Goal: Transaction & Acquisition: Purchase product/service

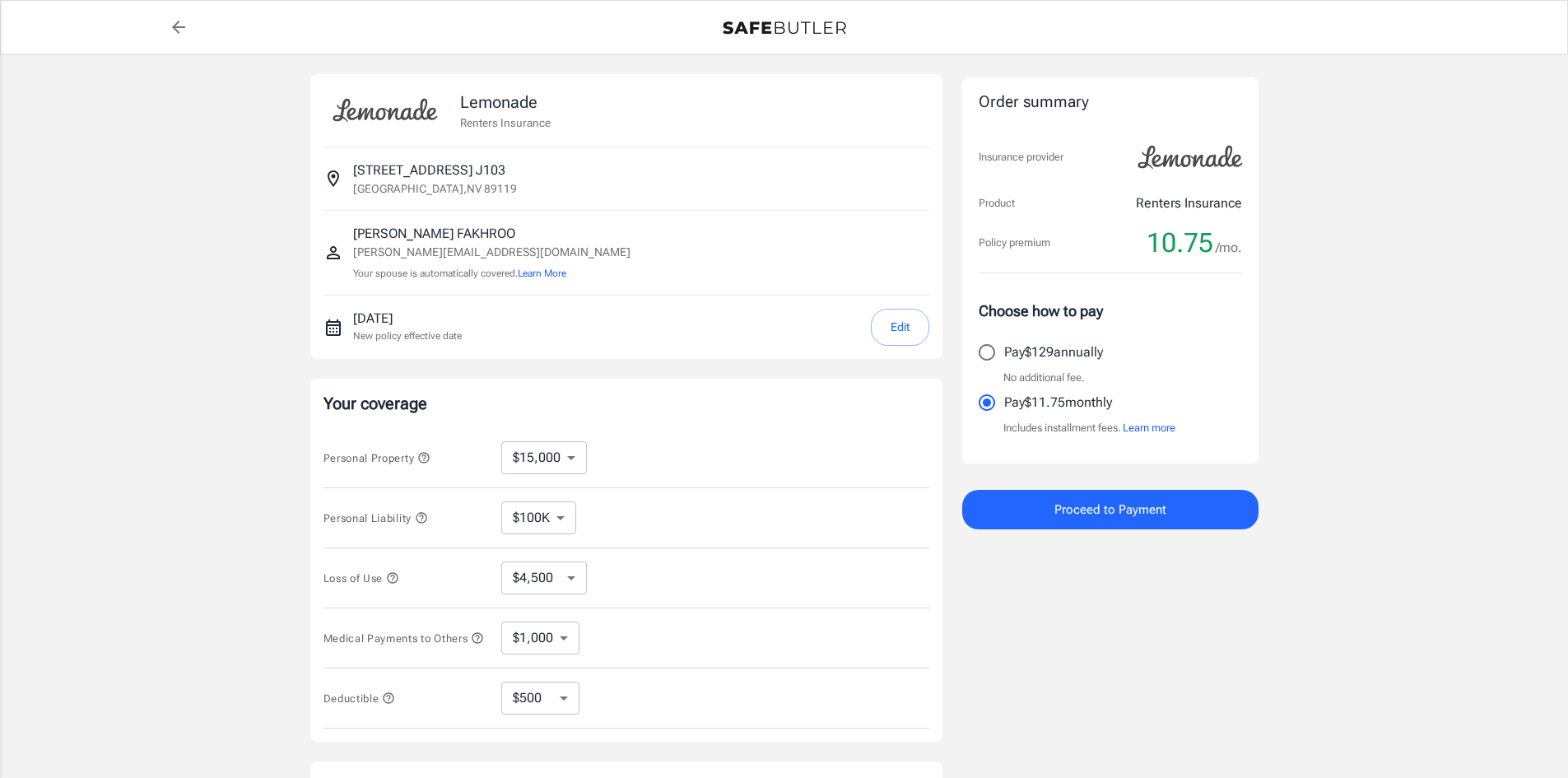
select select "15000"
select select "500"
click at [1371, 397] on div "Lemonade Renters Insurance 3770 UINVERSITY CENTER DR APT J103 J103 [GEOGRAPHIC_…" at bounding box center [784, 491] width 1568 height 876
click at [1449, 318] on div "Lemonade Renters Insurance 3770 UINVERSITY CENTER DR APT J103 J103 [GEOGRAPHIC_…" at bounding box center [784, 491] width 1568 height 876
drag, startPoint x: 1399, startPoint y: 366, endPoint x: 1413, endPoint y: 358, distance: 16.1
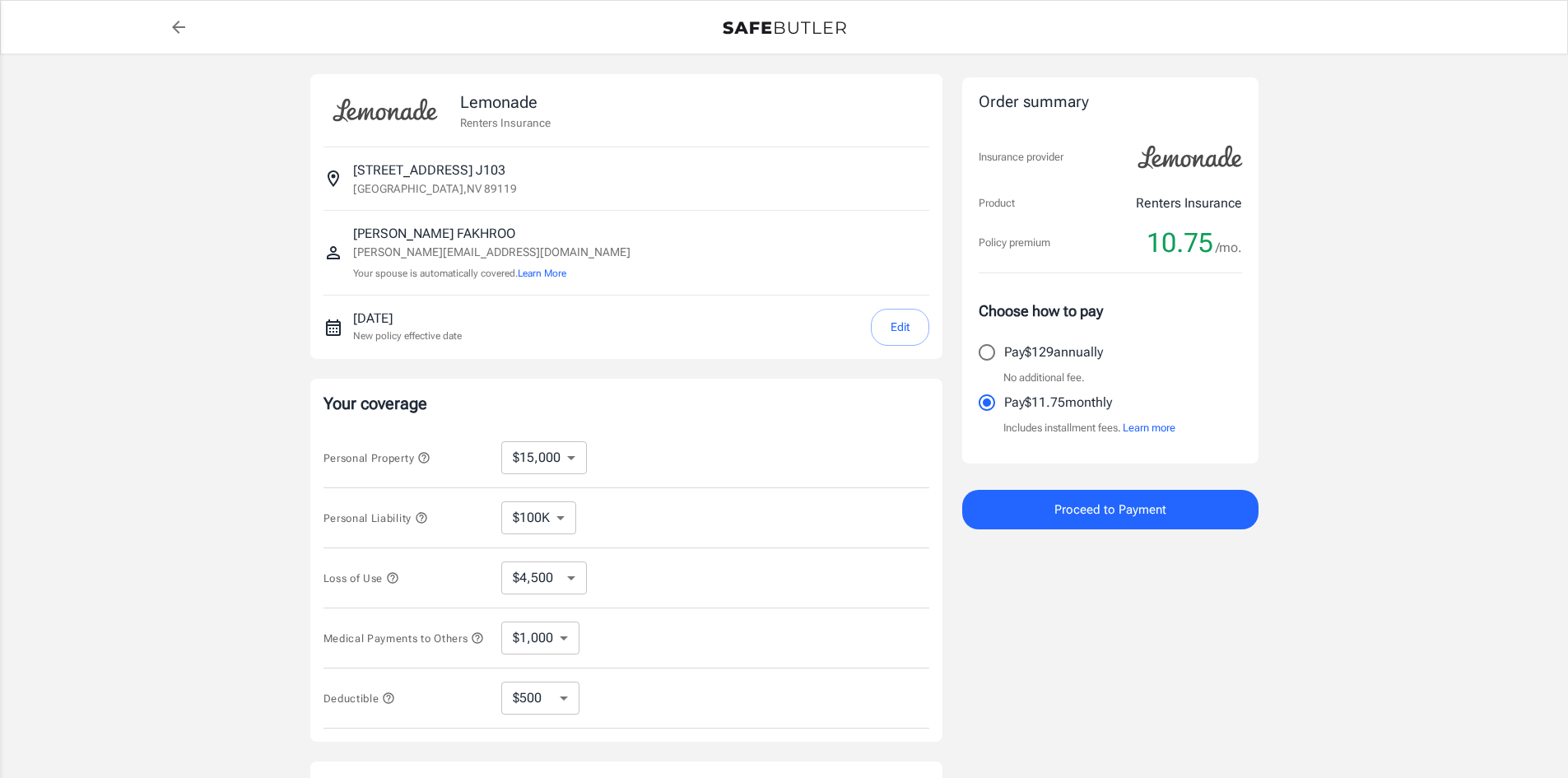
click at [1399, 365] on div "Lemonade Renters Insurance 3770 UINVERSITY CENTER DR APT J103 J103 [GEOGRAPHIC_…" at bounding box center [784, 491] width 1568 height 876
click at [1431, 543] on div "Lemonade Renters Insurance 3770 UINVERSITY CENTER DR APT J103 J103 [GEOGRAPHIC_…" at bounding box center [784, 491] width 1568 height 876
drag, startPoint x: 1457, startPoint y: 494, endPoint x: 1409, endPoint y: 504, distance: 49.0
click at [1457, 494] on div "Lemonade Renters Insurance 3770 UINVERSITY CENTER DR APT J103 J103 [GEOGRAPHIC_…" at bounding box center [784, 491] width 1568 height 876
drag, startPoint x: 269, startPoint y: 349, endPoint x: 297, endPoint y: 372, distance: 36.2
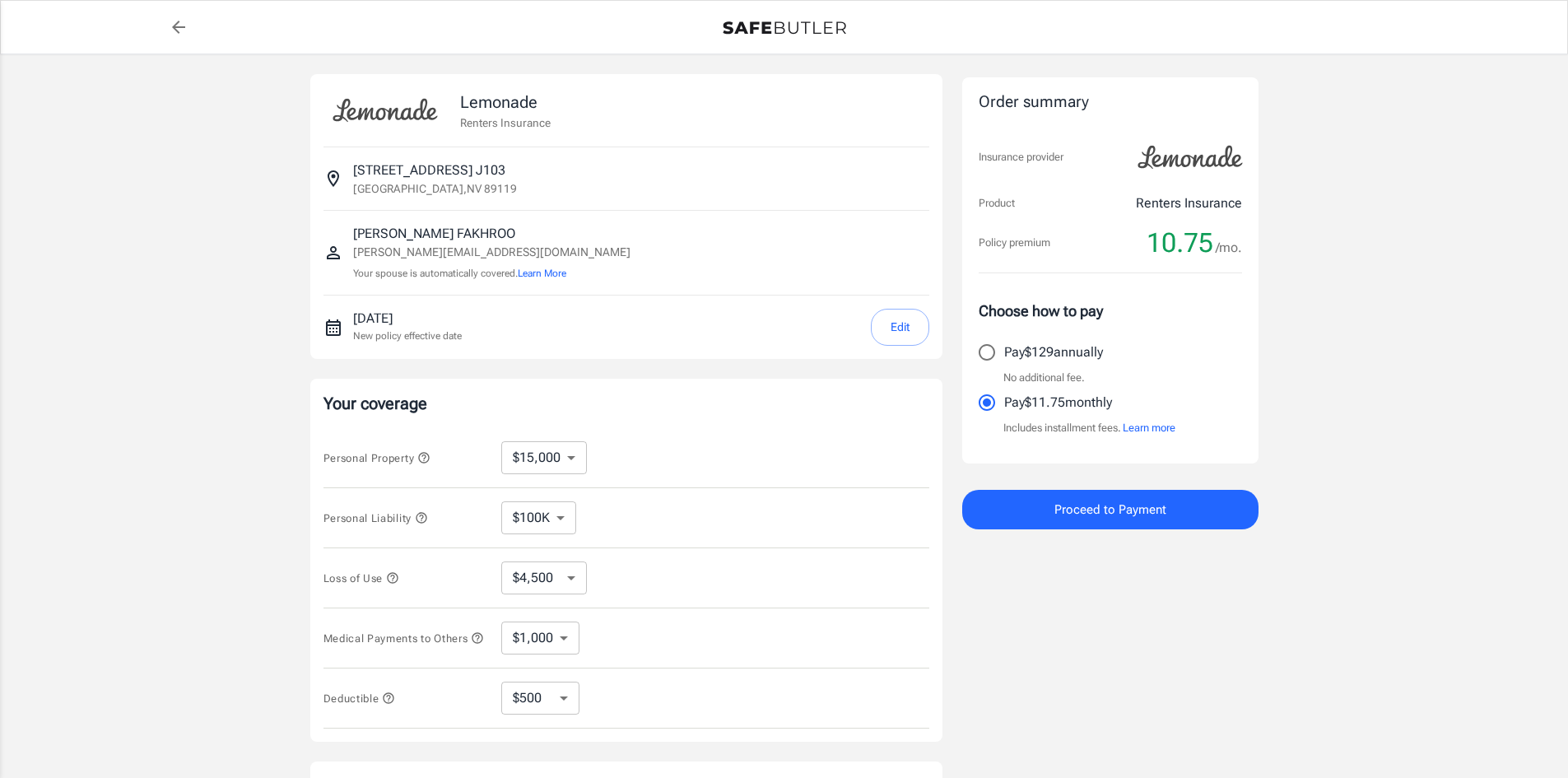
click at [269, 349] on div "Lemonade Renters Insurance 3770 UINVERSITY CENTER DR APT J103 J103 [GEOGRAPHIC_…" at bounding box center [784, 491] width 1568 height 876
click at [269, 420] on div "Lemonade Renters Insurance 3770 UINVERSITY CENTER DR APT J103 J103 [GEOGRAPHIC_…" at bounding box center [784, 491] width 1568 height 876
click at [1420, 452] on div "Lemonade Renters Insurance 3770 UINVERSITY CENTER DR APT J103 J103 [GEOGRAPHIC_…" at bounding box center [784, 491] width 1568 height 876
click at [1346, 372] on div "Lemonade Renters Insurance 3770 UINVERSITY CENTER DR APT J103 J103 [GEOGRAPHIC_…" at bounding box center [784, 491] width 1568 height 876
click at [1292, 283] on div "Lemonade Renters Insurance 3770 UINVERSITY CENTER DR APT J103 J103 [GEOGRAPHIC_…" at bounding box center [784, 491] width 1568 height 876
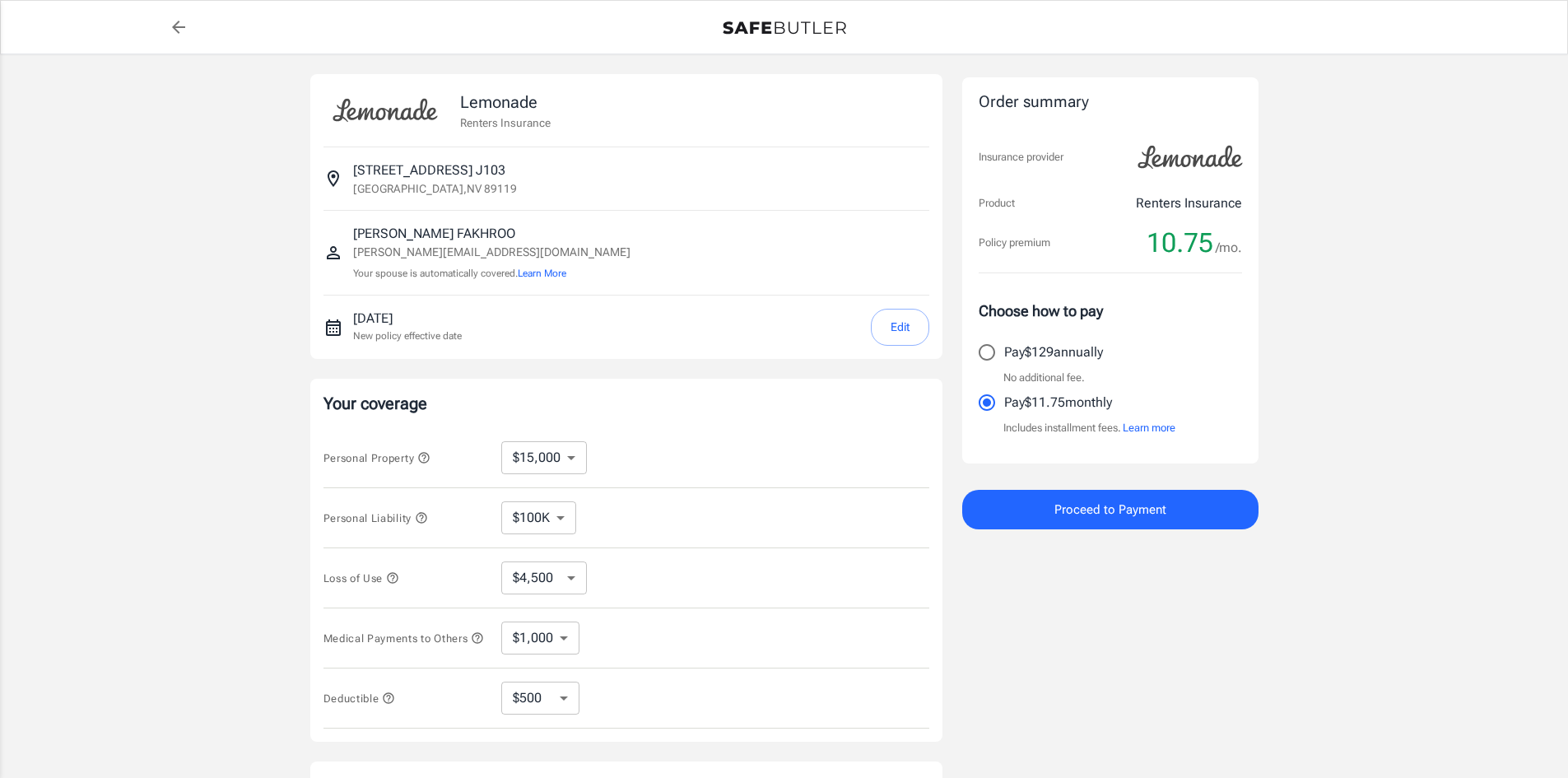
click at [1460, 444] on div "Lemonade Renters Insurance 3770 UINVERSITY CENTER DR APT J103 J103 [GEOGRAPHIC_…" at bounding box center [784, 491] width 1568 height 876
click at [901, 333] on button "Edit" at bounding box center [900, 327] width 59 height 37
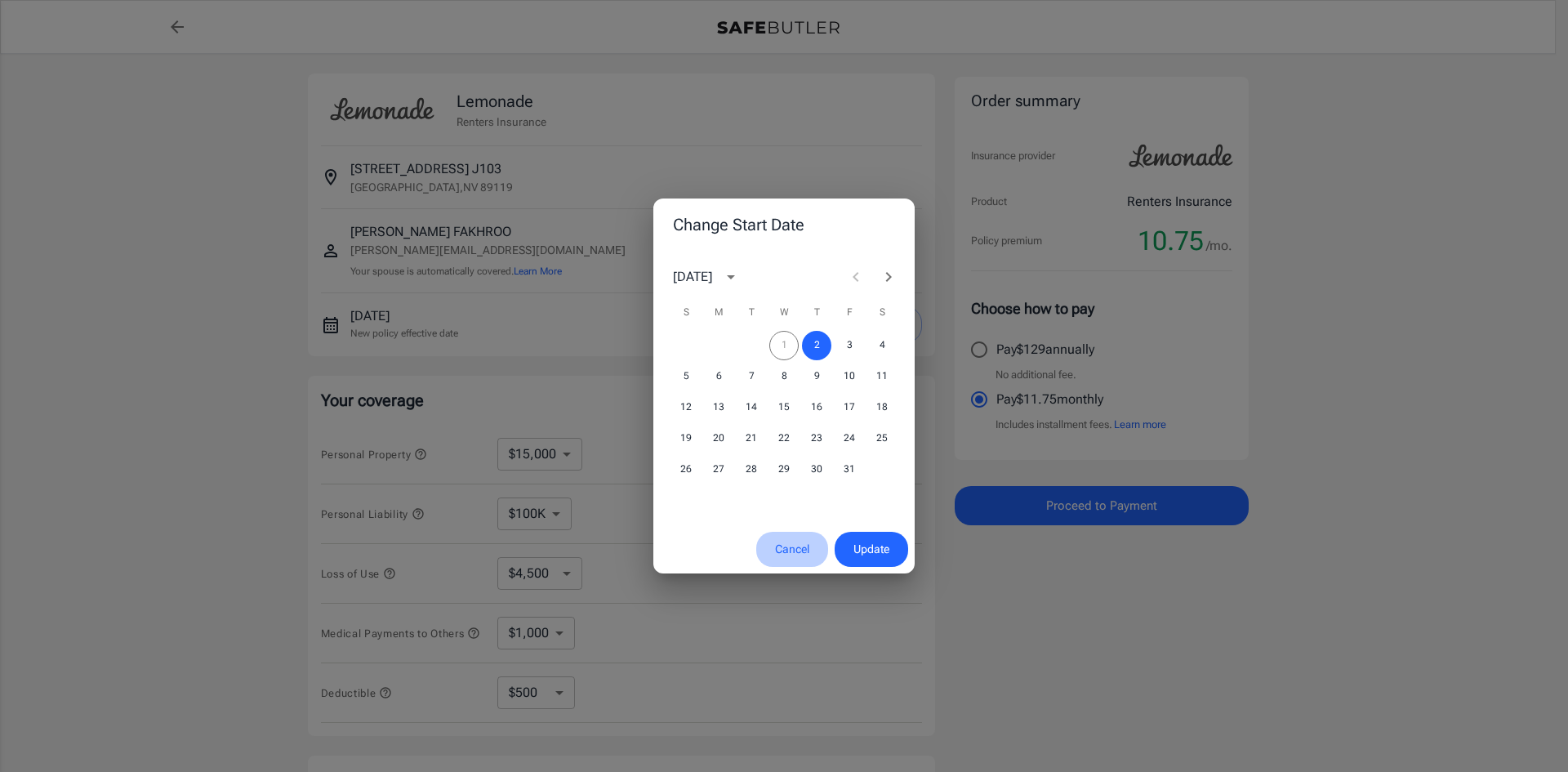
click at [796, 548] on button "Cancel" at bounding box center [792, 549] width 72 height 35
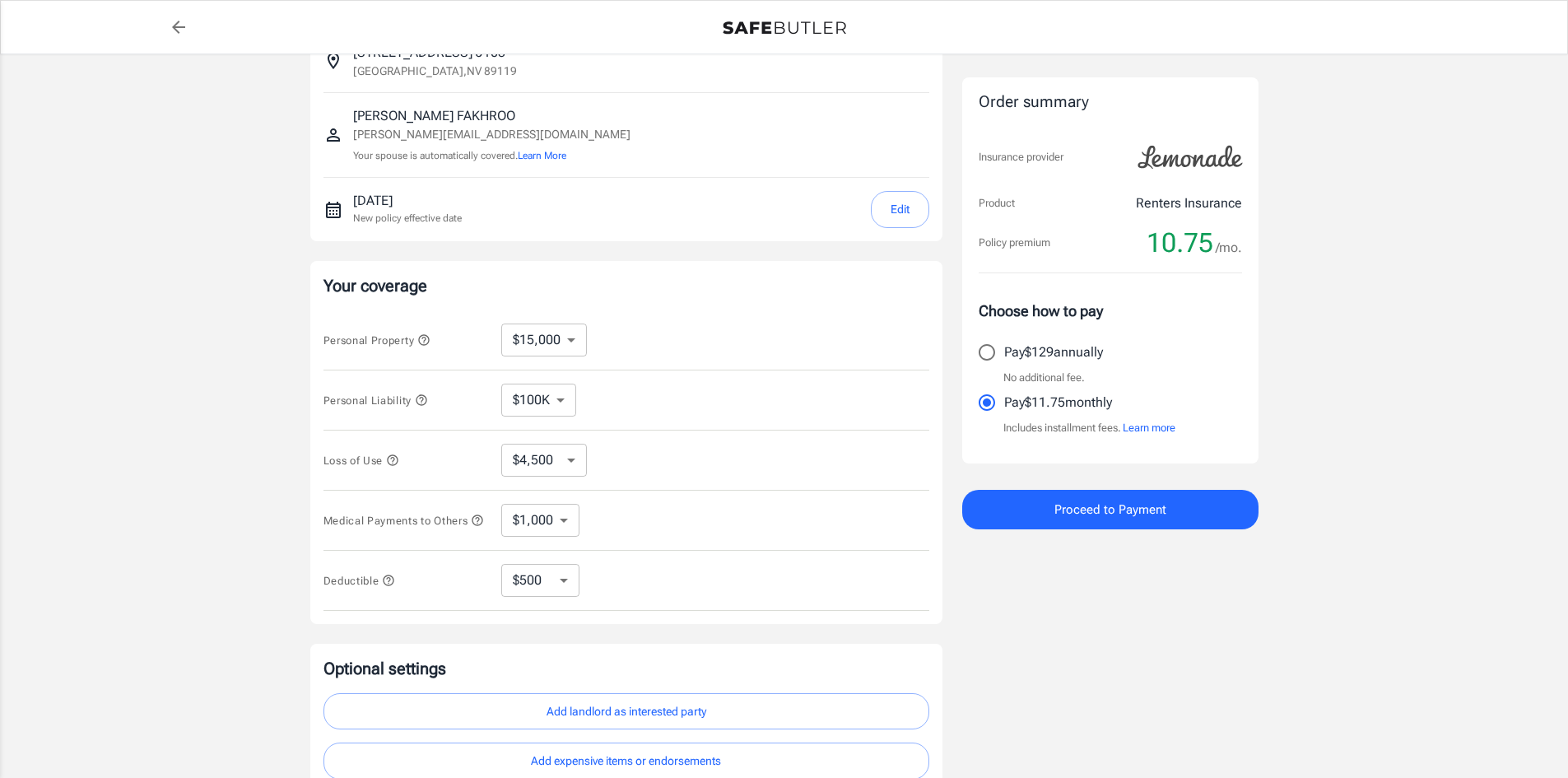
scroll to position [274, 0]
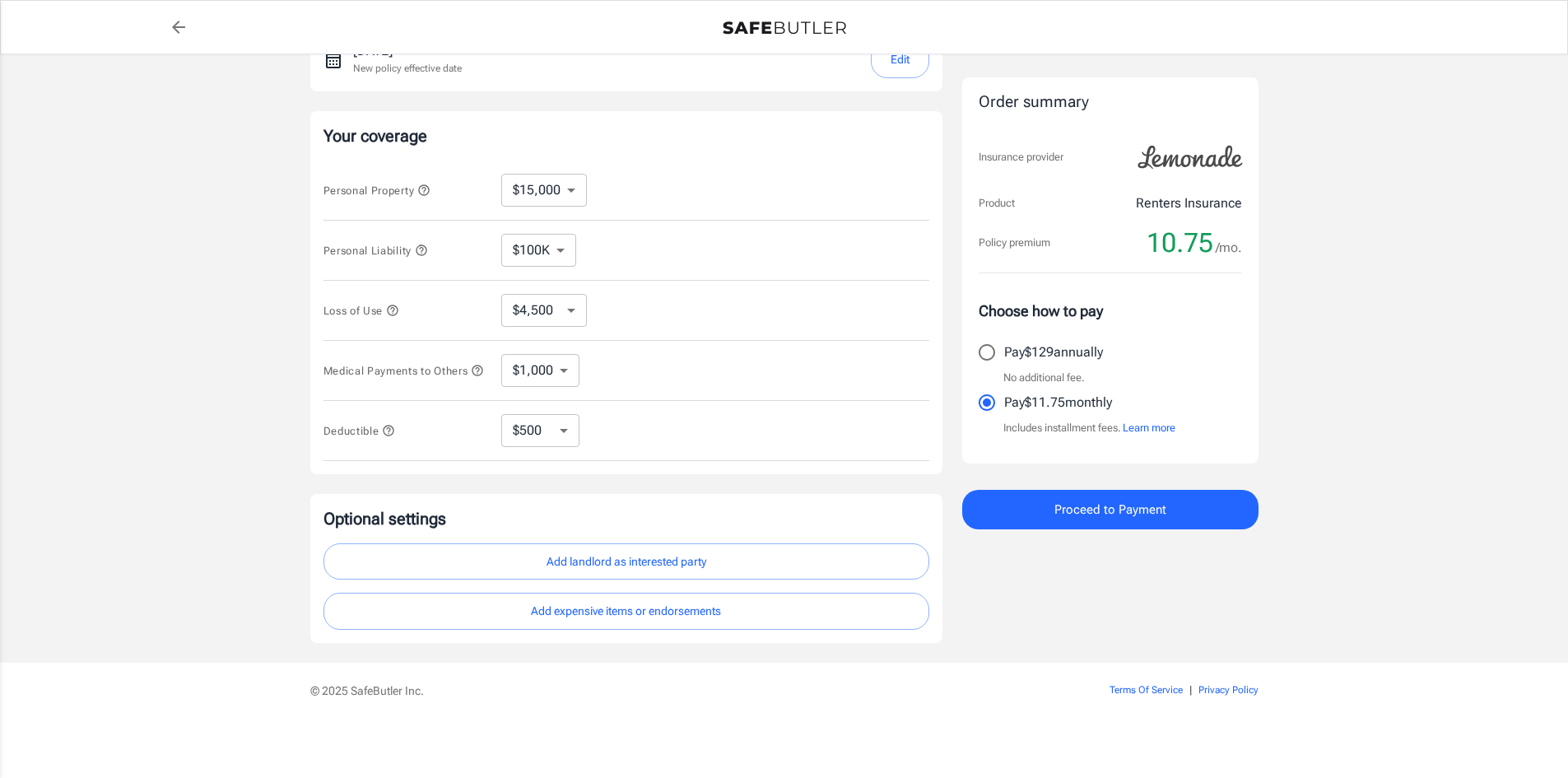
click at [1519, 553] on div "Lemonade Renters Insurance 3770 UINVERSITY CENTER DR APT J103 J103 [GEOGRAPHIC_…" at bounding box center [784, 224] width 1568 height 876
click at [180, 429] on div "Lemonade Renters Insurance 3770 UINVERSITY CENTER DR APT J103 J103 [GEOGRAPHIC_…" at bounding box center [784, 224] width 1568 height 876
